Goal: Task Accomplishment & Management: Complete application form

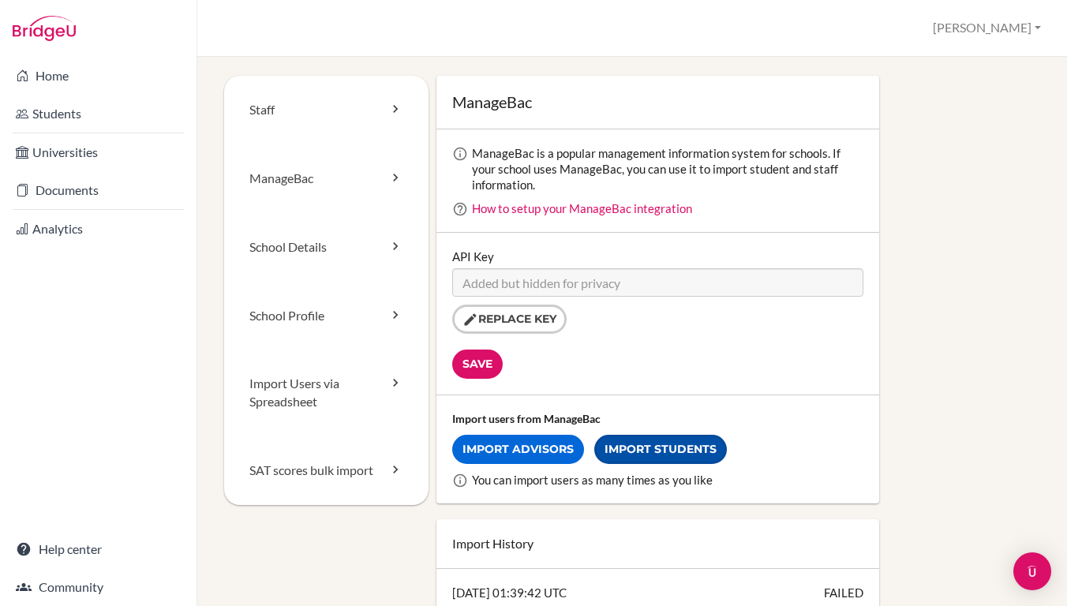
click at [619, 449] on link "Import Students" at bounding box center [660, 449] width 133 height 29
click at [613, 441] on link "Import Students" at bounding box center [660, 449] width 133 height 29
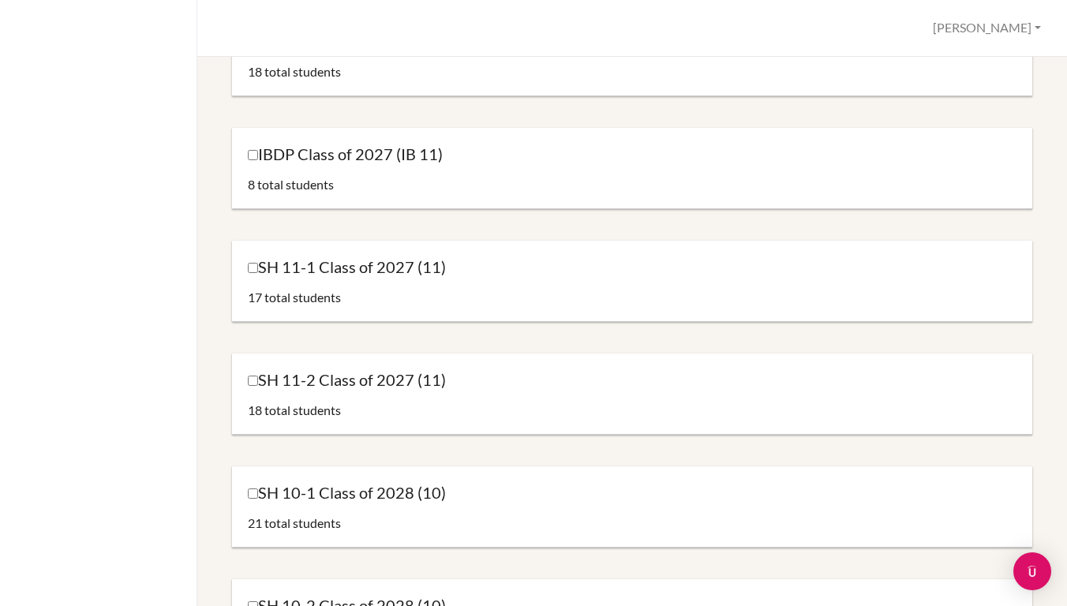
scroll to position [766, 0]
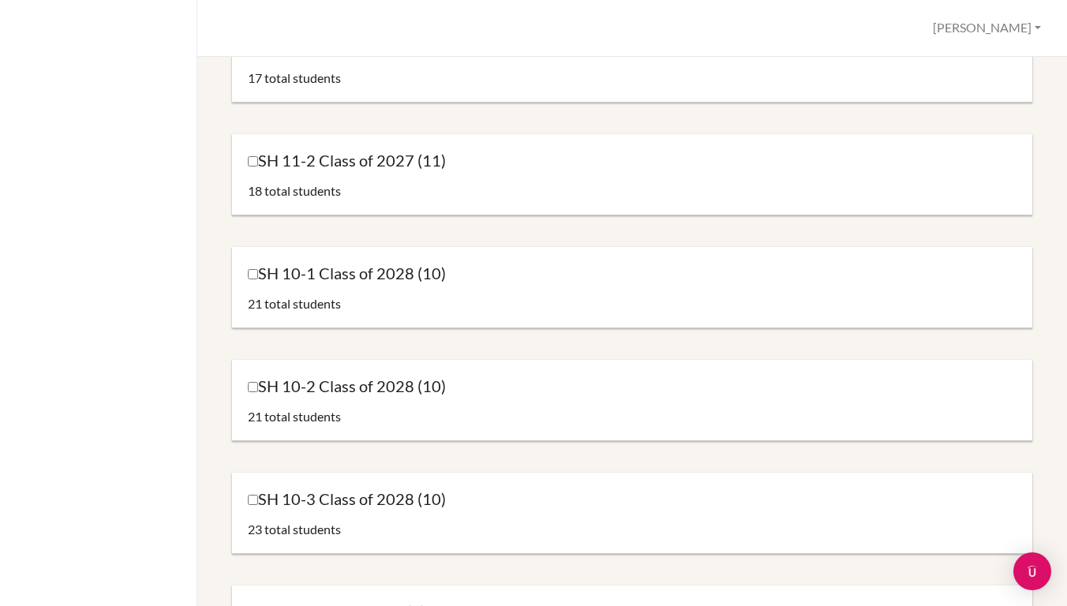
click at [253, 502] on input "SH 10-3 Class of 2028 (10)" at bounding box center [253, 500] width 10 height 10
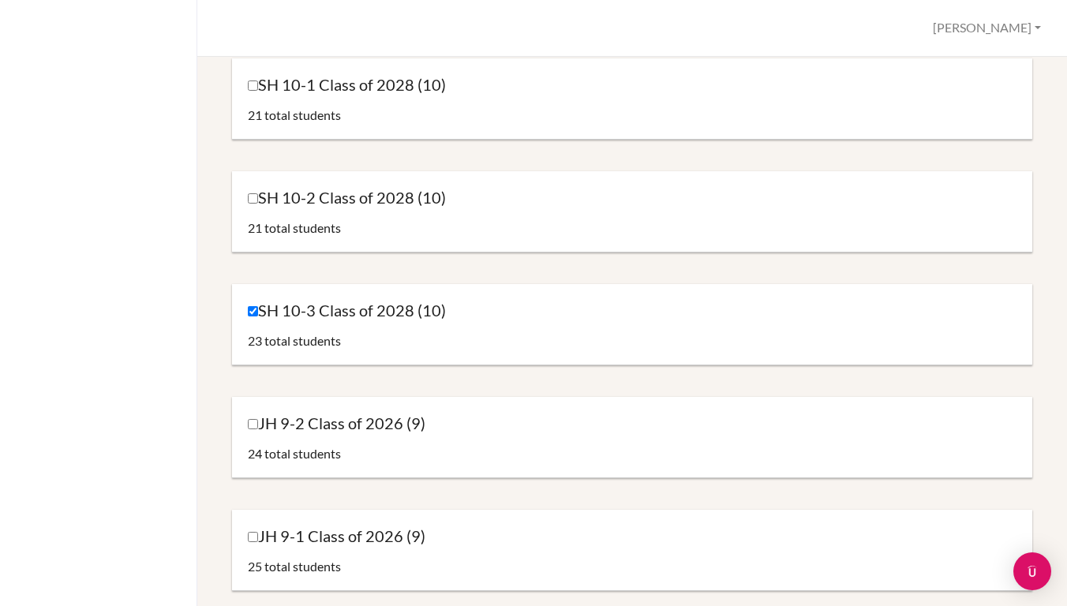
click at [255, 313] on input "SH 10-3 Class of 2028 (10)" at bounding box center [253, 311] width 10 height 10
checkbox input "true"
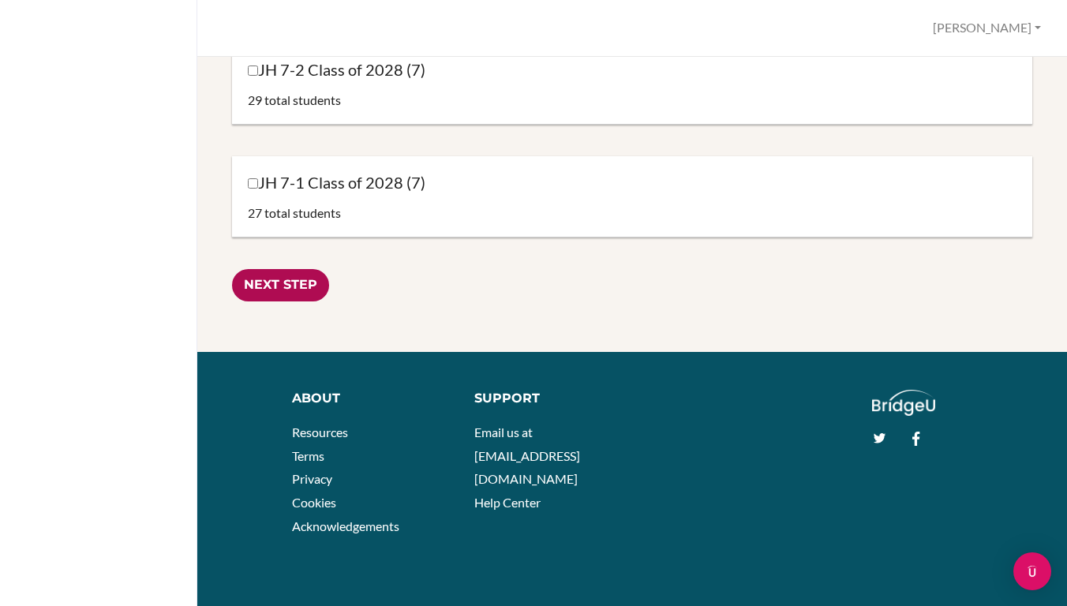
scroll to position [1872, 0]
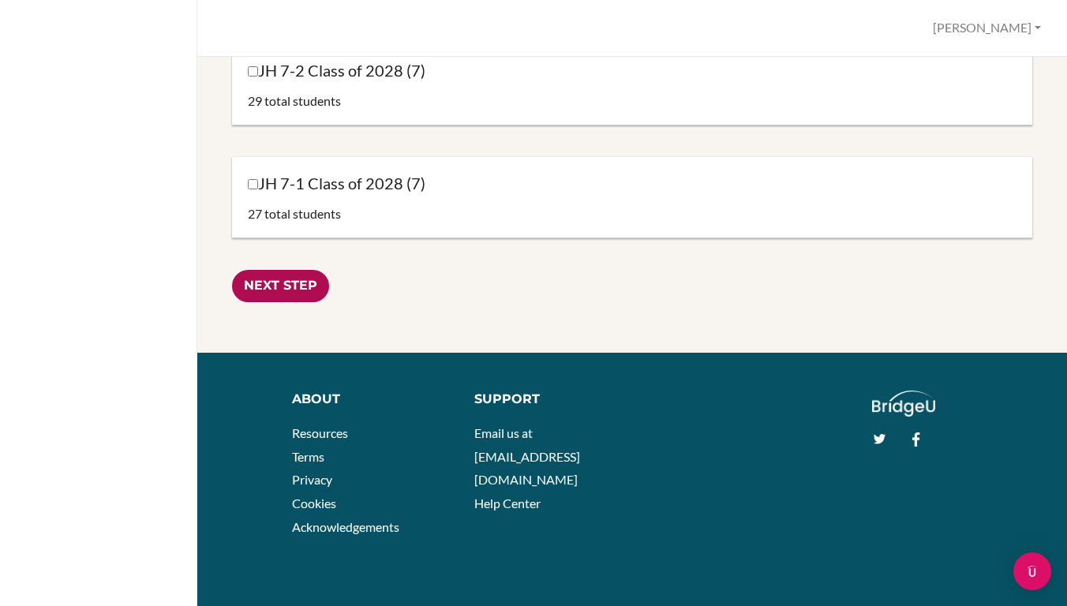
click at [272, 290] on input "Next Step" at bounding box center [280, 286] width 97 height 32
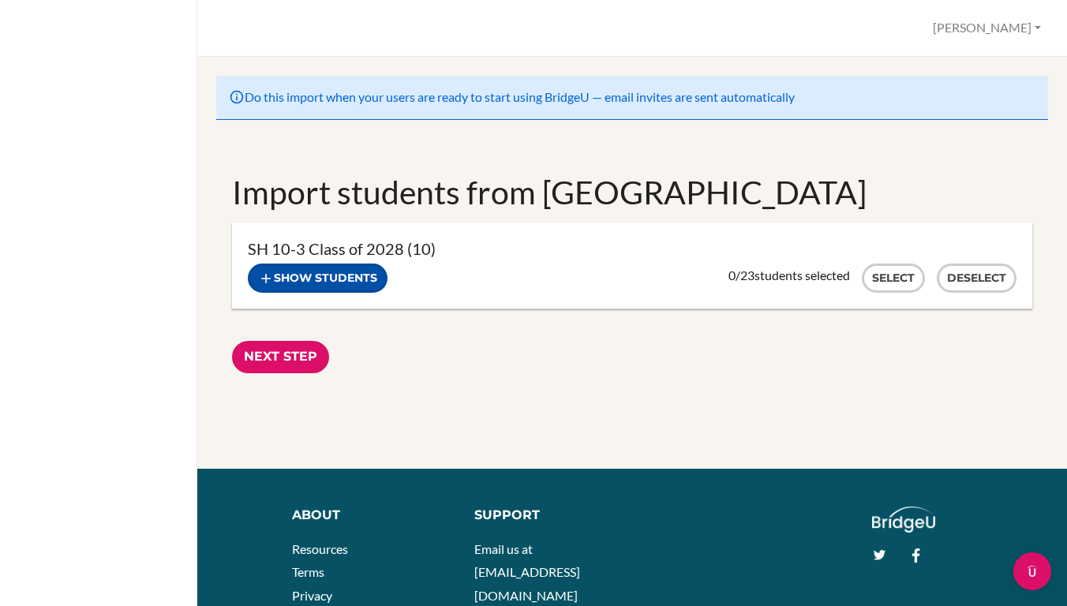
click at [381, 284] on button "Show students" at bounding box center [318, 278] width 140 height 29
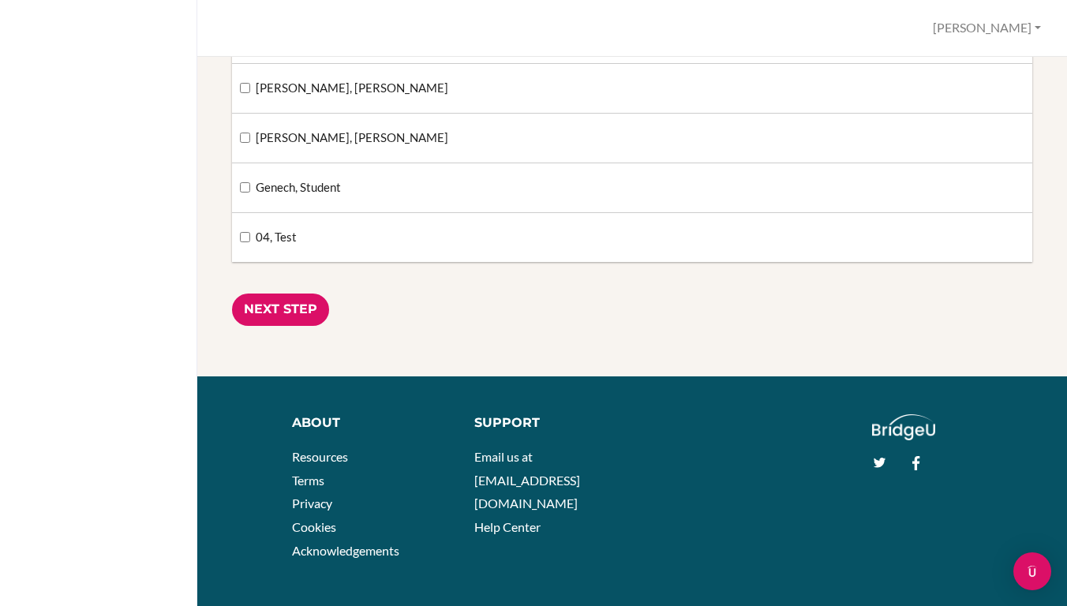
scroll to position [1182, 0]
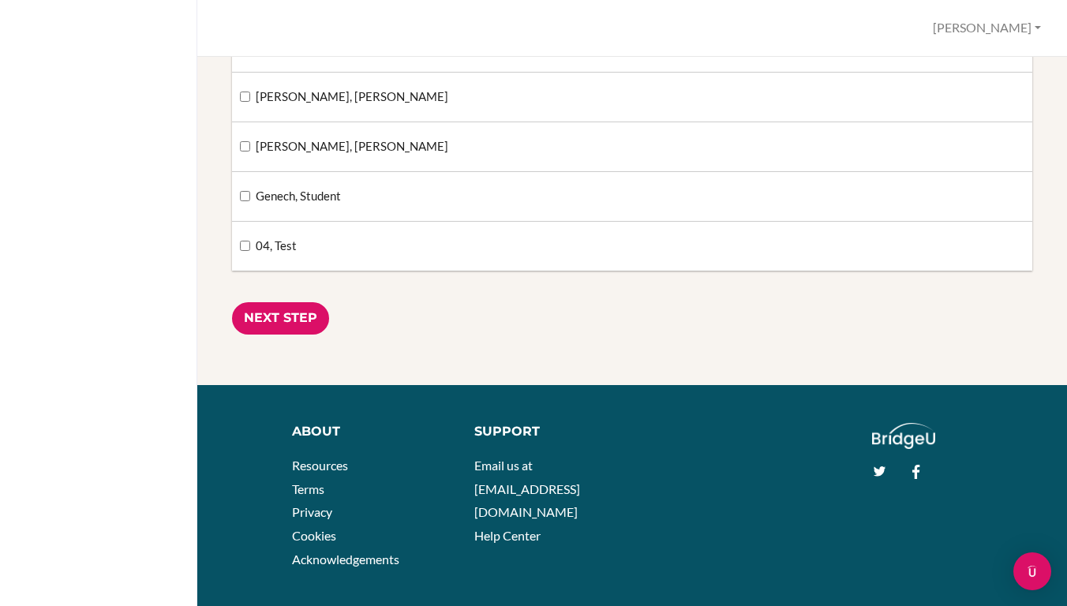
click at [243, 246] on input "04, Test" at bounding box center [245, 246] width 10 height 10
checkbox input "true"
click at [263, 312] on input "Next Step" at bounding box center [280, 318] width 97 height 32
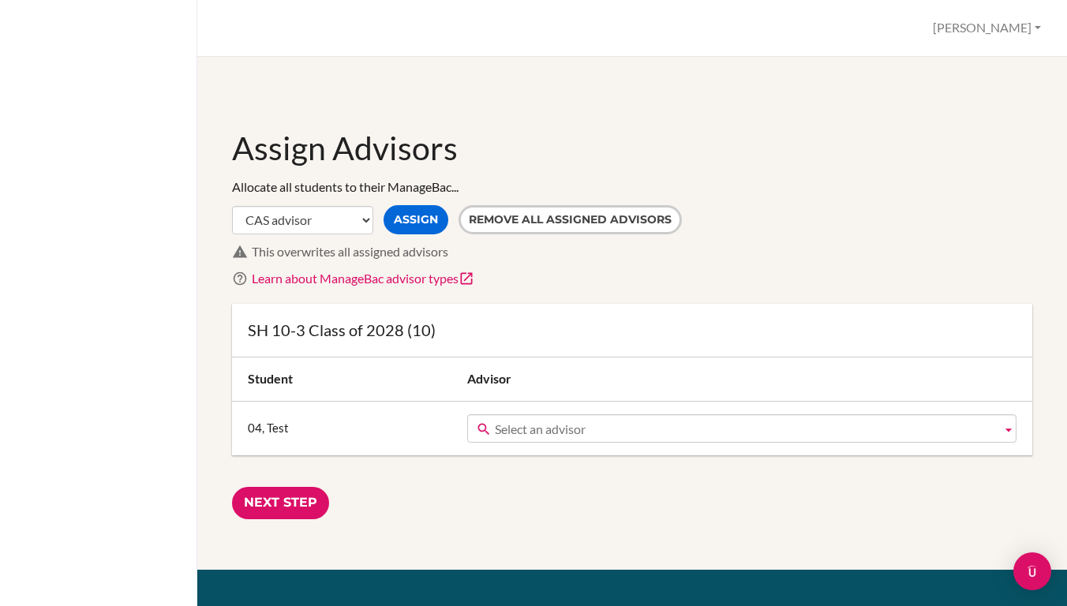
click at [513, 434] on span "Select an advisor" at bounding box center [745, 429] width 501 height 28
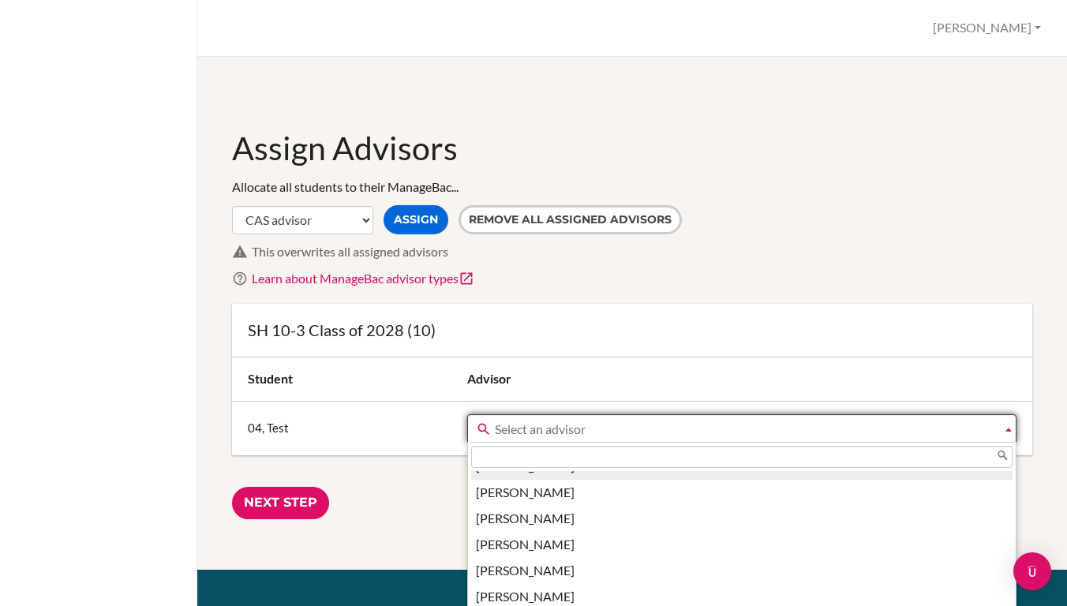
scroll to position [411, 0]
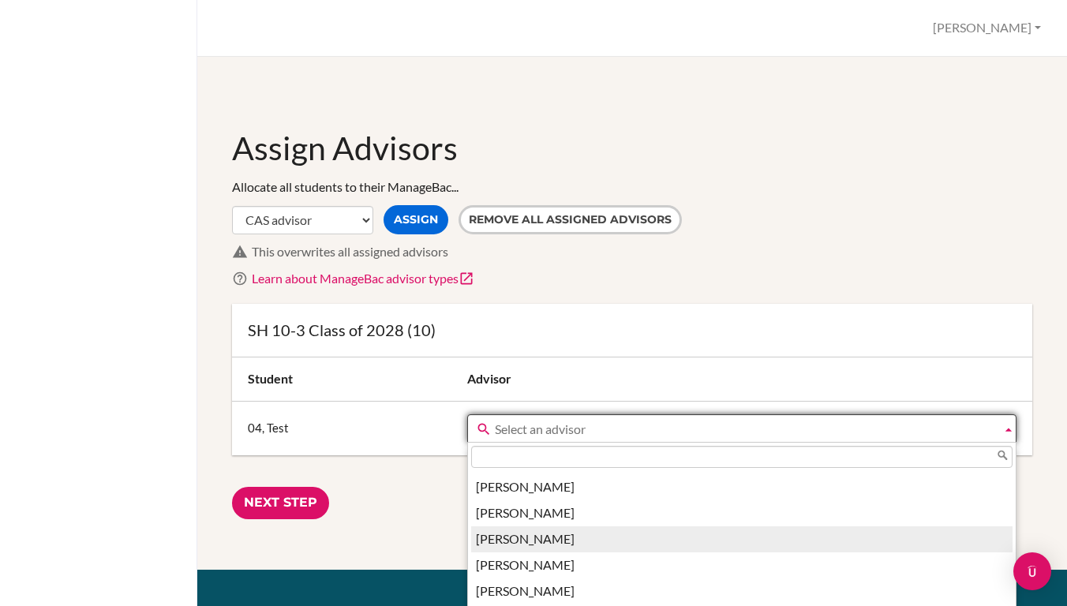
click at [530, 531] on li "Bryan Hsu" at bounding box center [742, 540] width 542 height 26
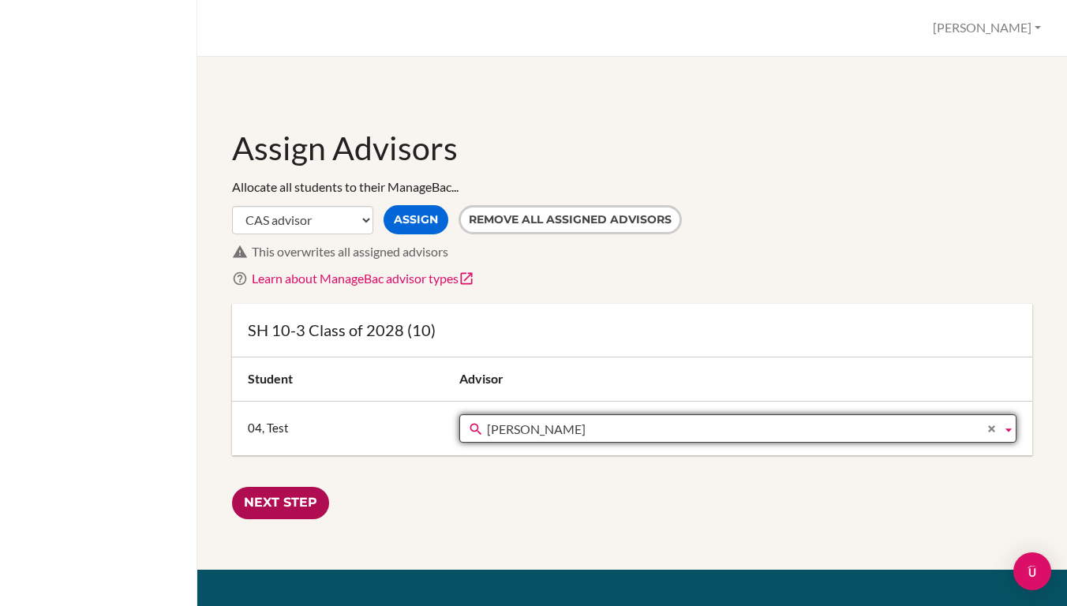
click at [287, 498] on input "Next Step" at bounding box center [280, 503] width 97 height 32
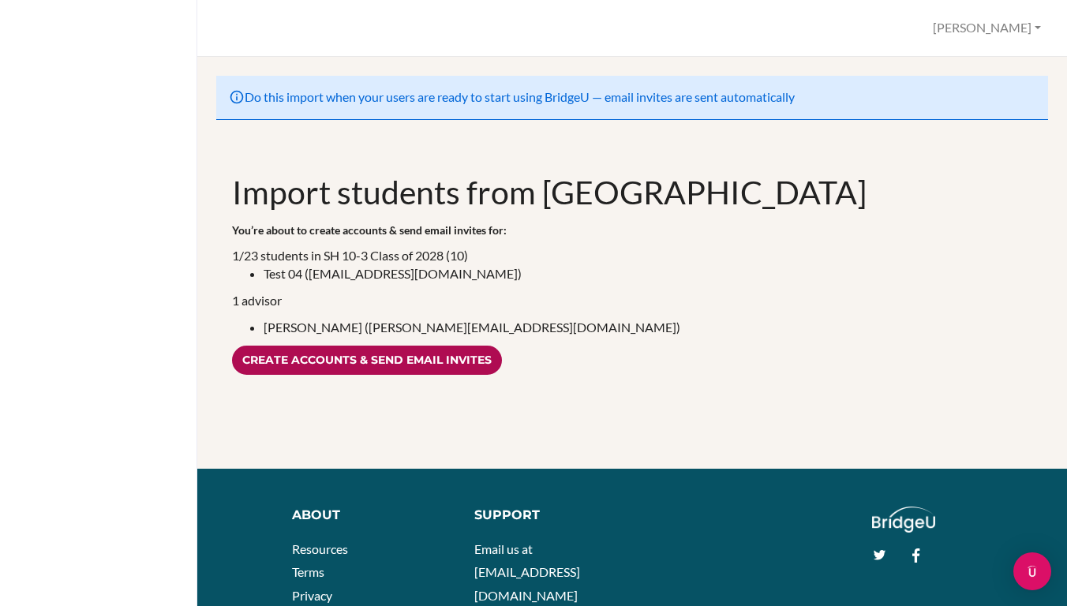
click at [317, 357] on input "Create accounts & send email invites" at bounding box center [367, 360] width 270 height 29
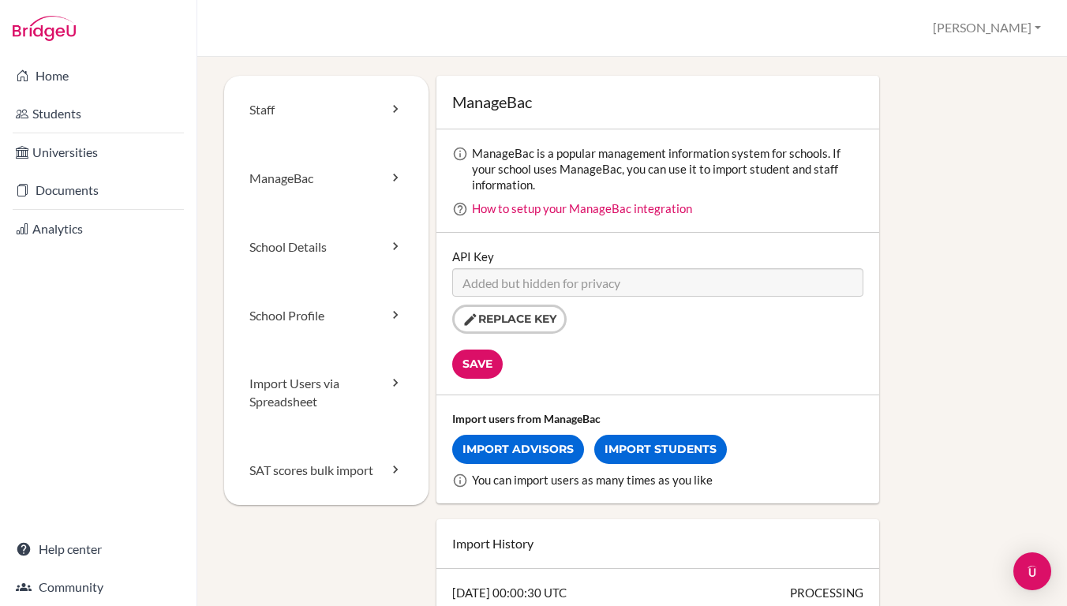
click at [505, 471] on div "Import users from ManageBac Import Advisors Import Students You can import user…" at bounding box center [659, 450] width 444 height 108
